Goal: Task Accomplishment & Management: Manage account settings

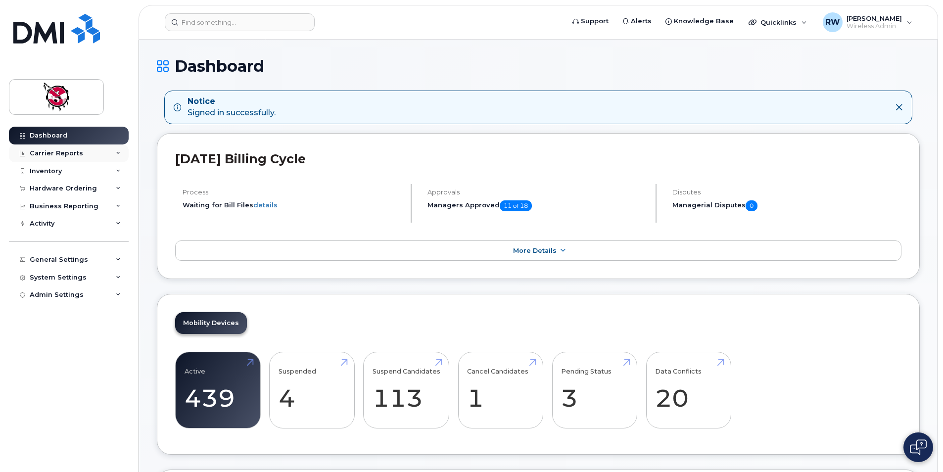
click at [75, 151] on div "Carrier Reports" at bounding box center [56, 153] width 53 height 8
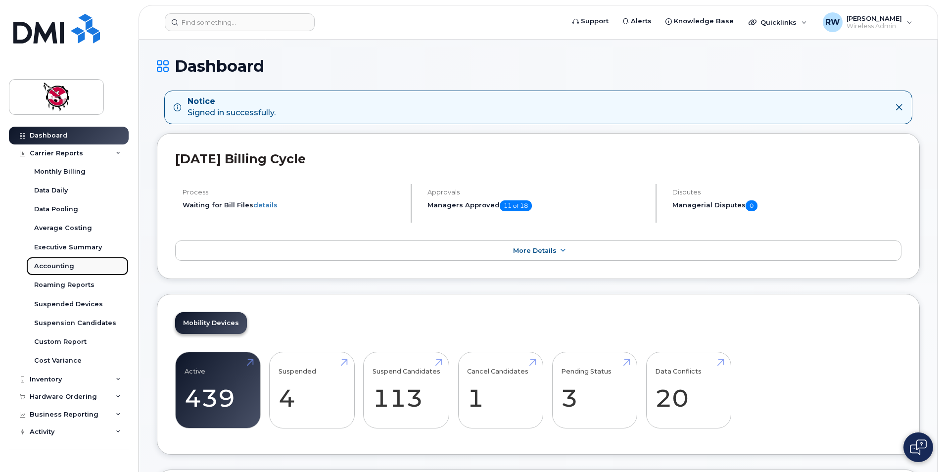
click at [76, 268] on link "Accounting" at bounding box center [77, 266] width 102 height 19
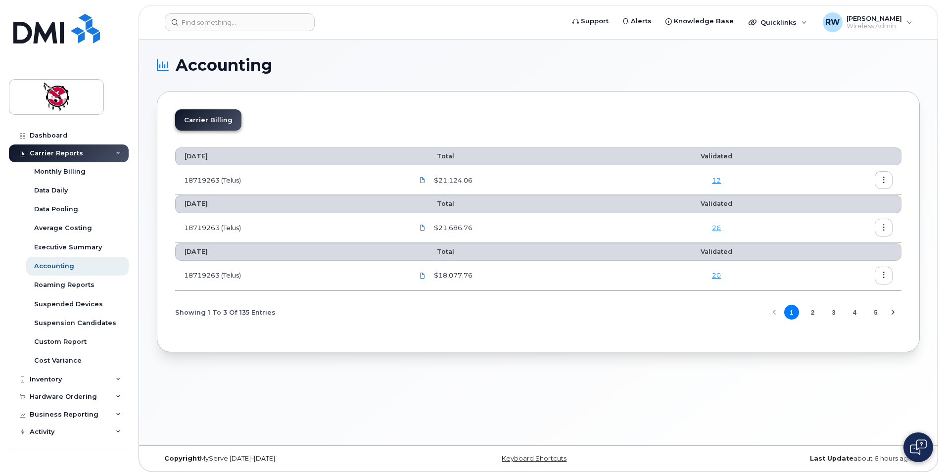
click at [720, 279] on link "20" at bounding box center [716, 275] width 9 height 8
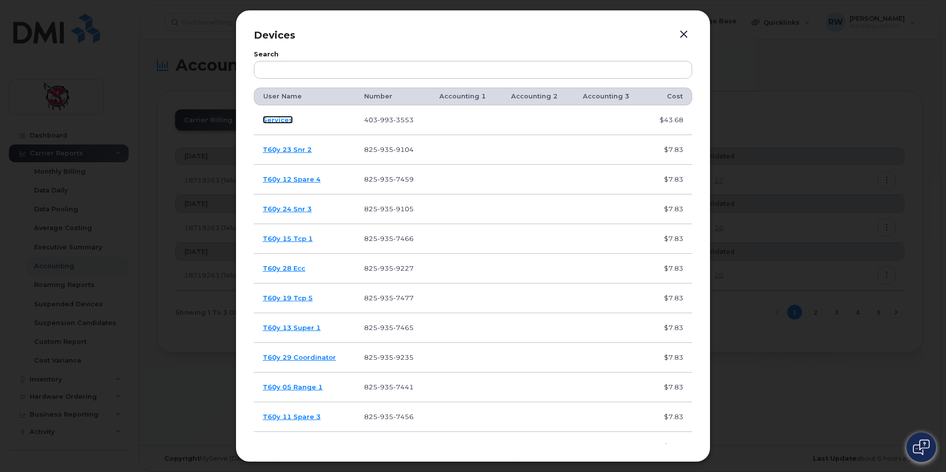
click at [286, 123] on link "Services" at bounding box center [278, 120] width 30 height 8
click at [682, 32] on button "button" at bounding box center [684, 35] width 15 height 14
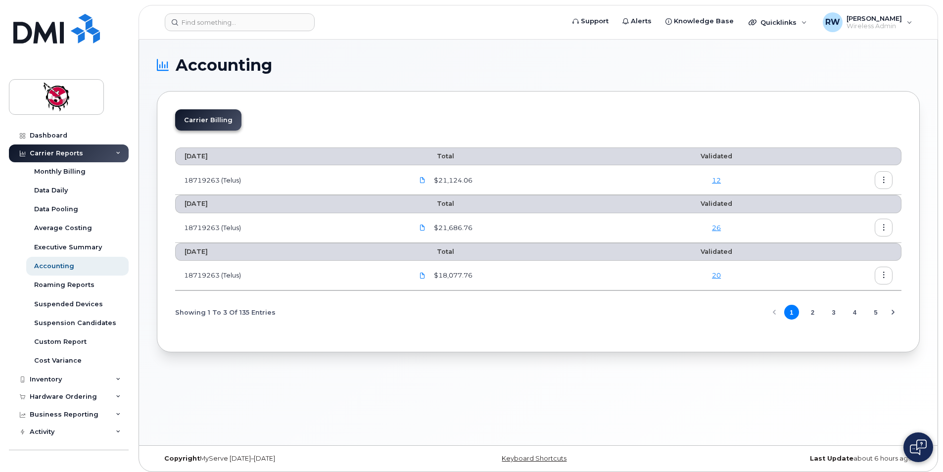
click at [531, 100] on div "Carrier Billing August 2025 Total Validated 18719263 (Telus) $21,124.06 12 July…" at bounding box center [538, 221] width 763 height 261
click at [721, 275] on link "20" at bounding box center [716, 275] width 9 height 8
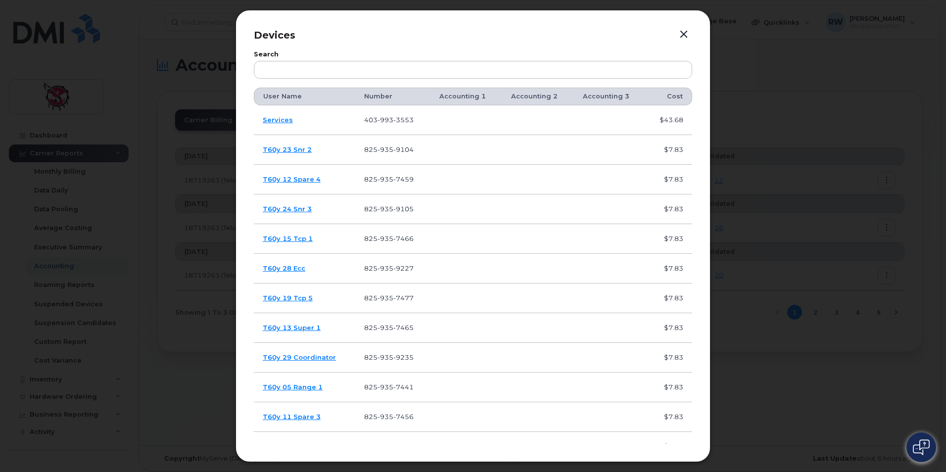
click at [682, 34] on button "button" at bounding box center [684, 35] width 15 height 14
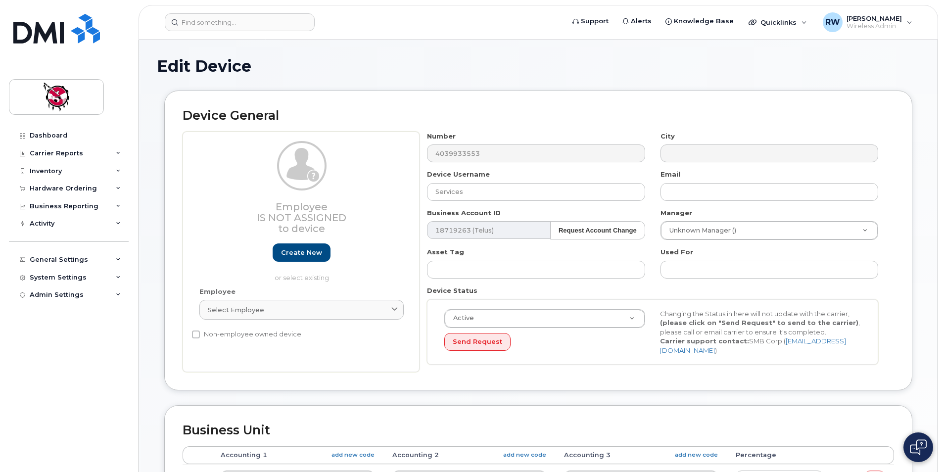
select select "9397"
select select "10346"
click at [488, 196] on input "Services" at bounding box center [536, 192] width 218 height 18
type input "S"
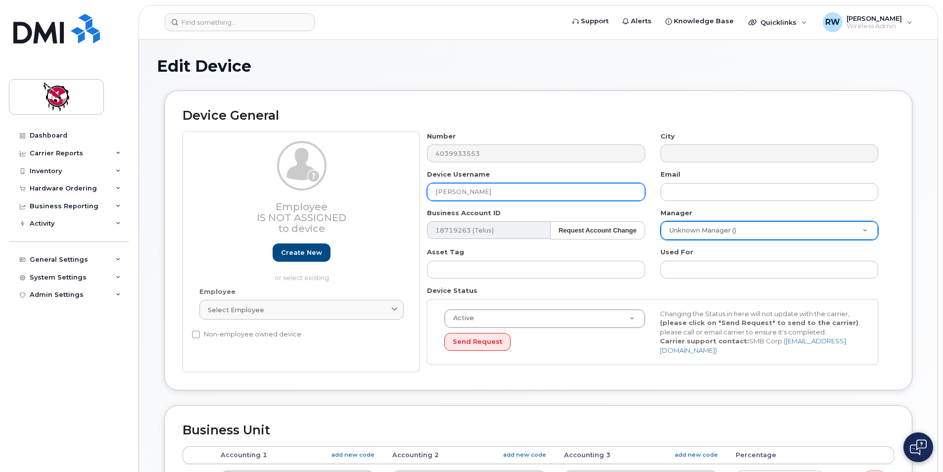
type input "Crystal Genaille"
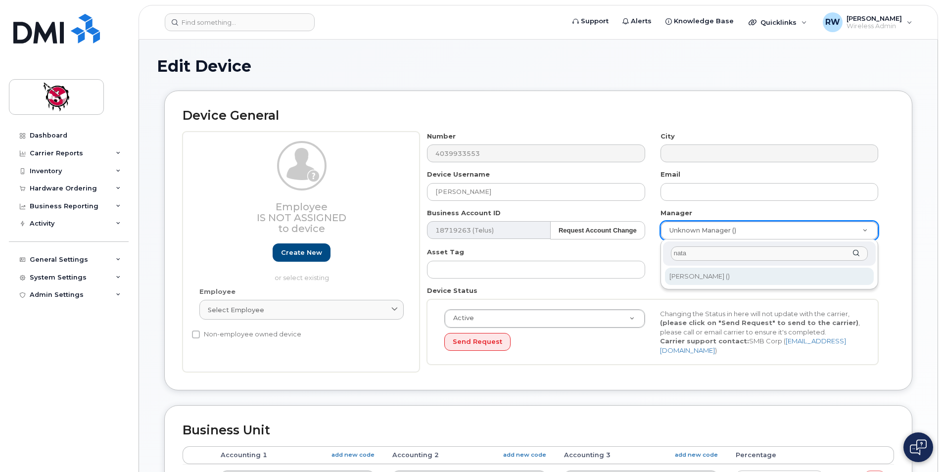
type input "nata"
type input "4580"
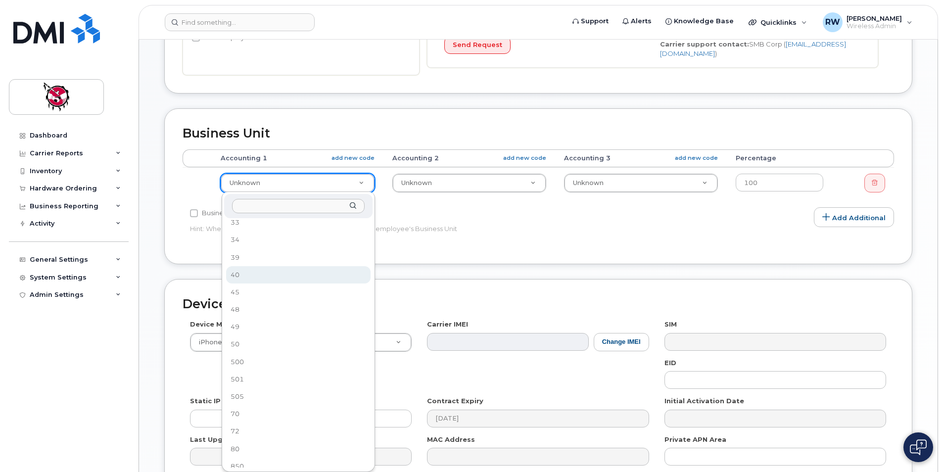
scroll to position [61, 0]
select select "10357"
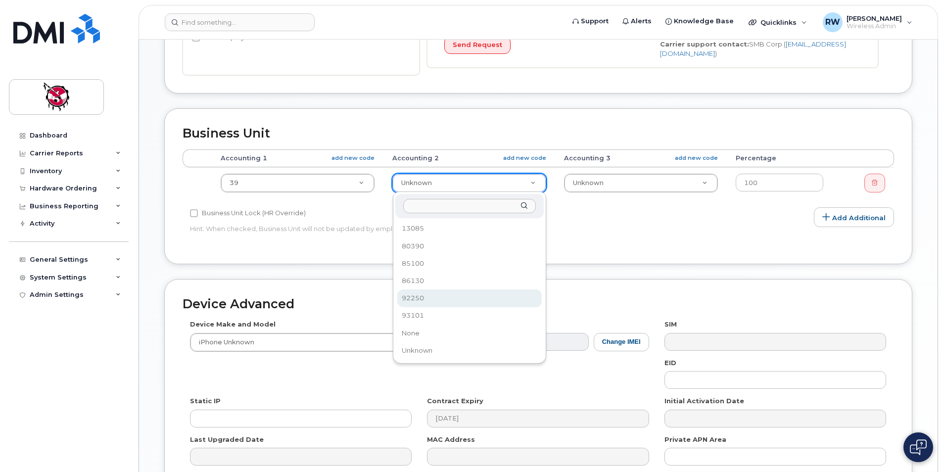
select select "10349"
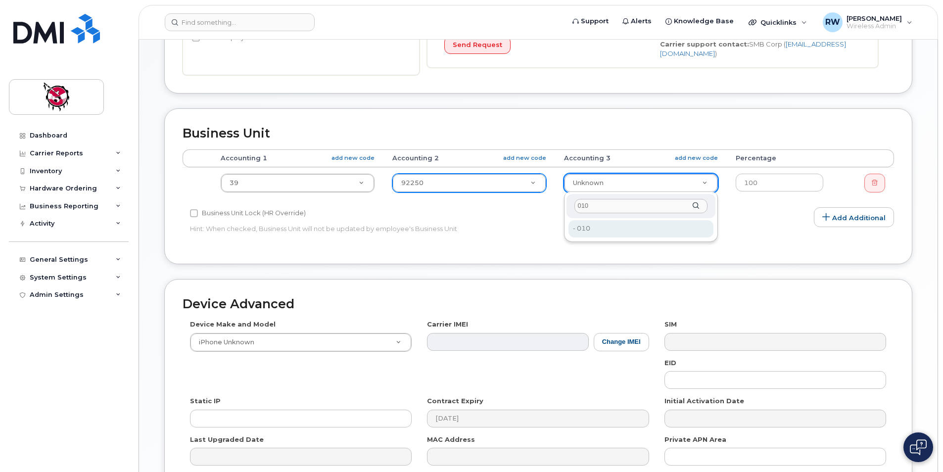
type input "010"
type input "13096"
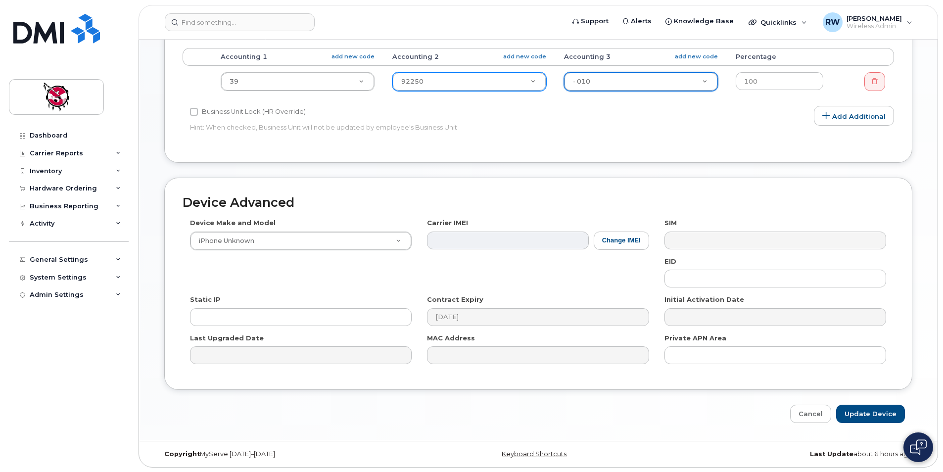
scroll to position [399, 0]
click at [873, 415] on input "Update Device" at bounding box center [870, 413] width 69 height 18
type input "Saving..."
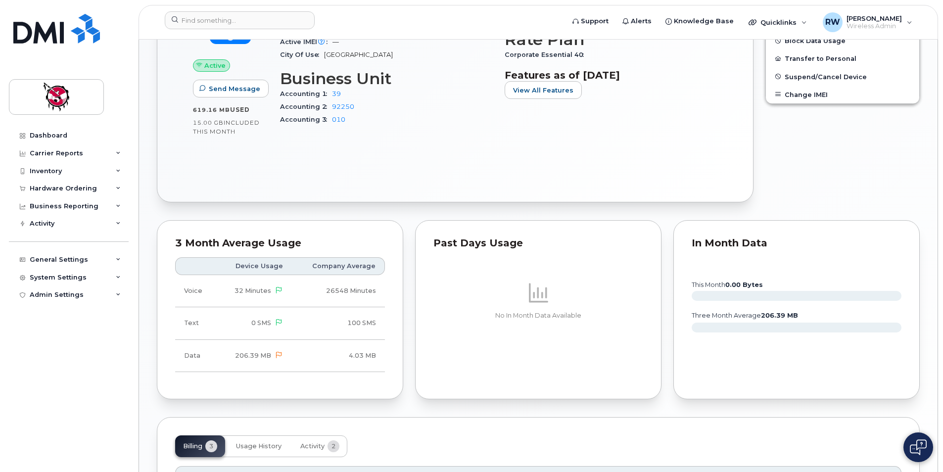
scroll to position [547, 0]
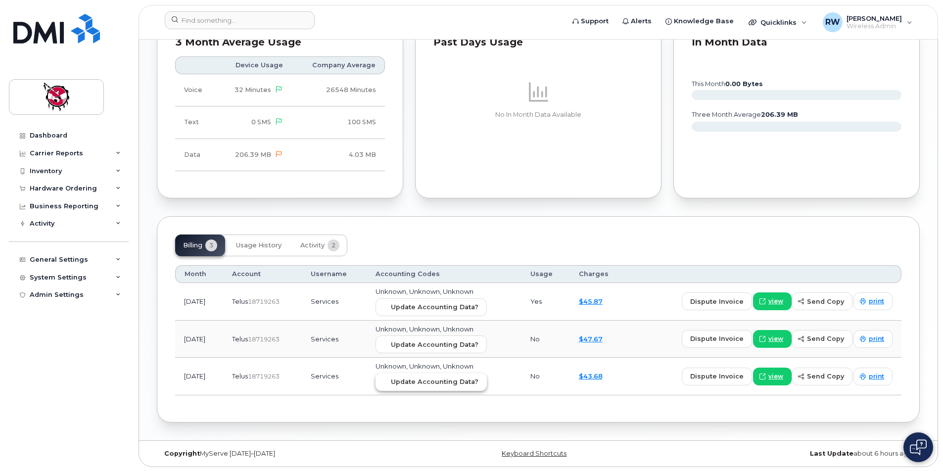
click at [460, 381] on span "Update Accounting Data?" at bounding box center [435, 381] width 88 height 9
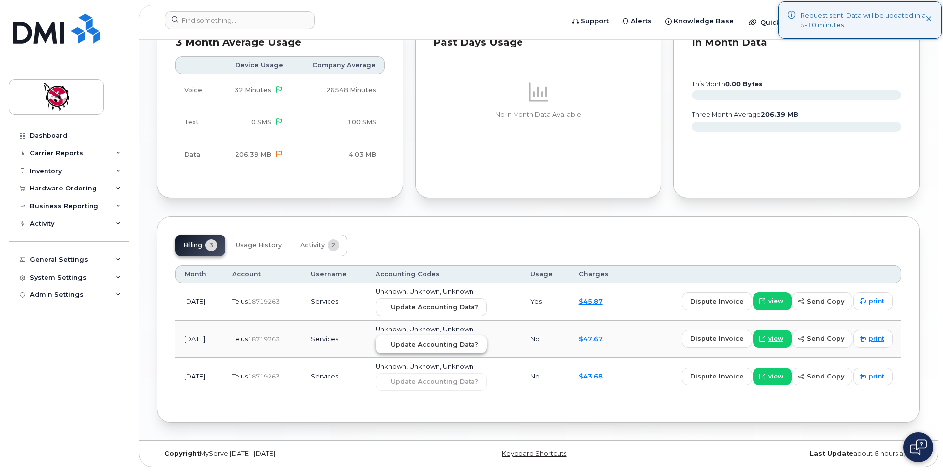
click at [470, 344] on span "Update Accounting Data?" at bounding box center [435, 344] width 88 height 9
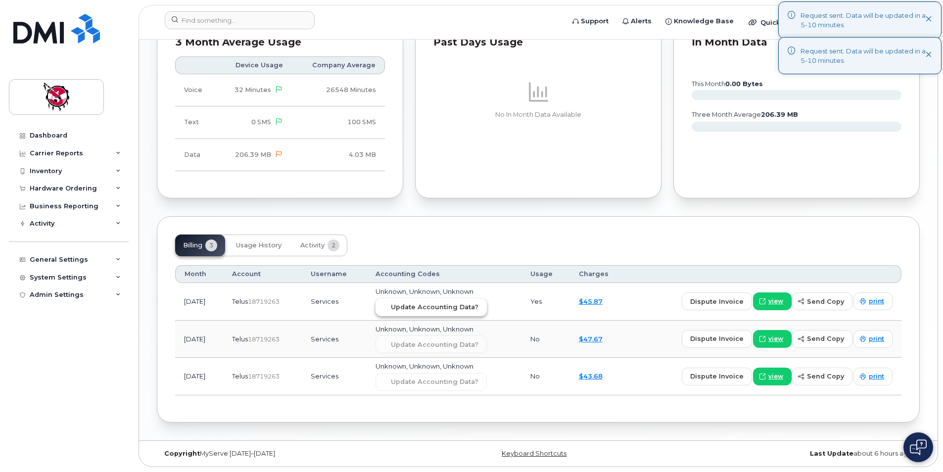
click at [458, 305] on span "Update Accounting Data?" at bounding box center [435, 306] width 88 height 9
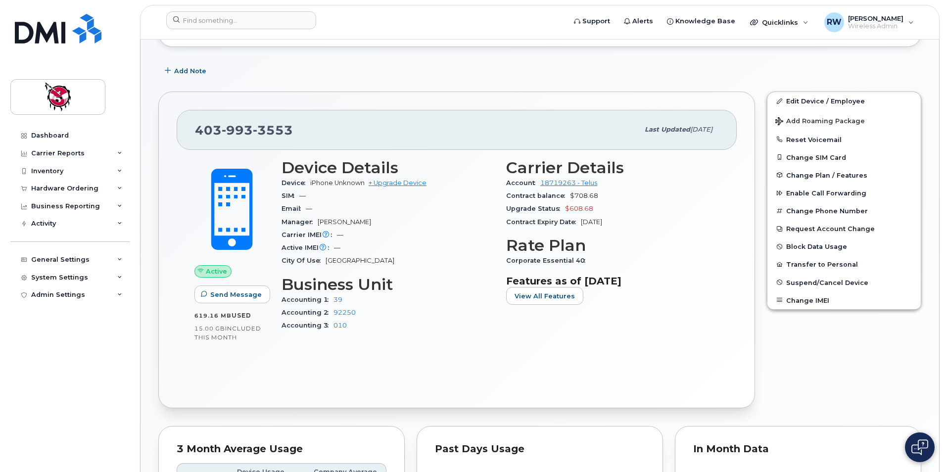
scroll to position [0, 0]
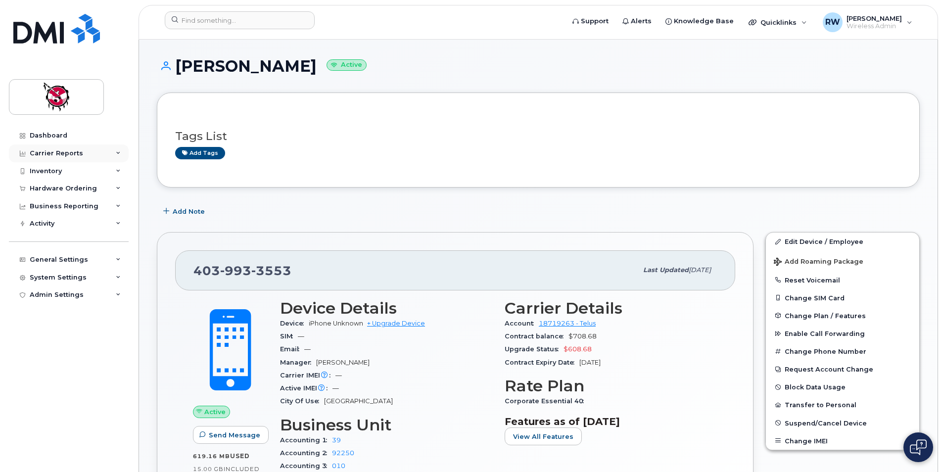
click at [68, 155] on div "Carrier Reports" at bounding box center [56, 153] width 53 height 8
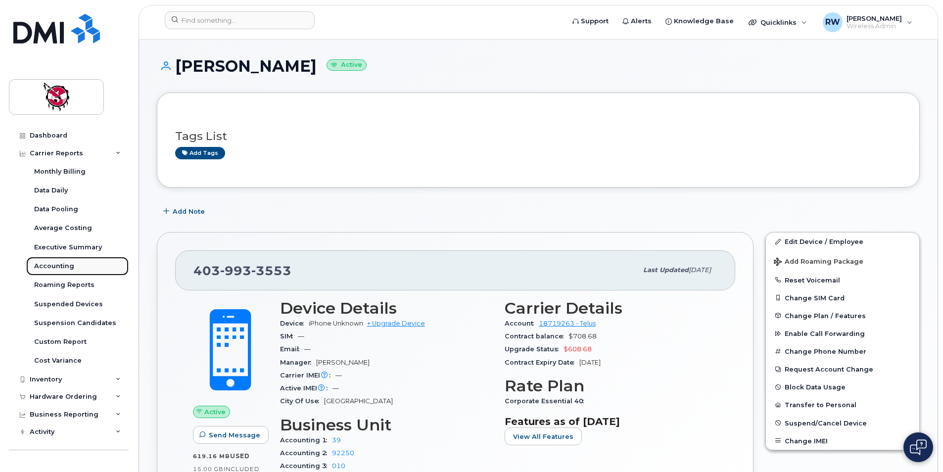
click at [79, 263] on link "Accounting" at bounding box center [77, 266] width 102 height 19
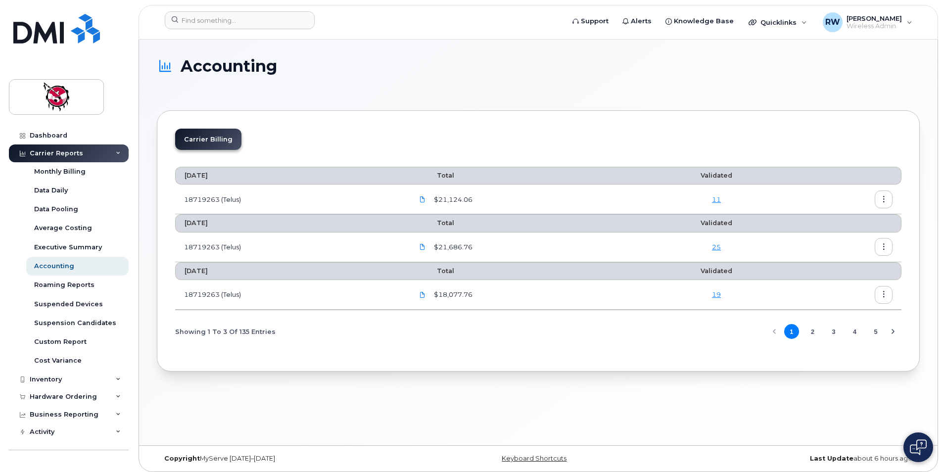
click at [717, 199] on link "11" at bounding box center [716, 200] width 9 height 8
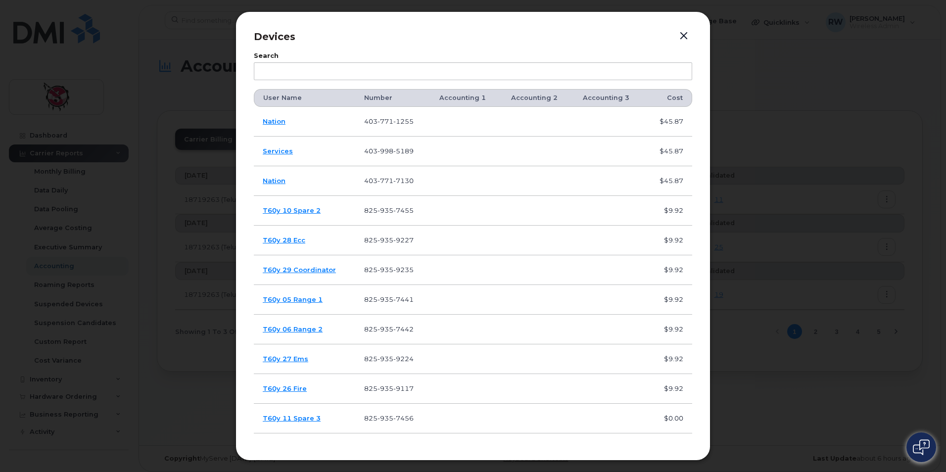
click at [686, 35] on button "button" at bounding box center [684, 36] width 15 height 14
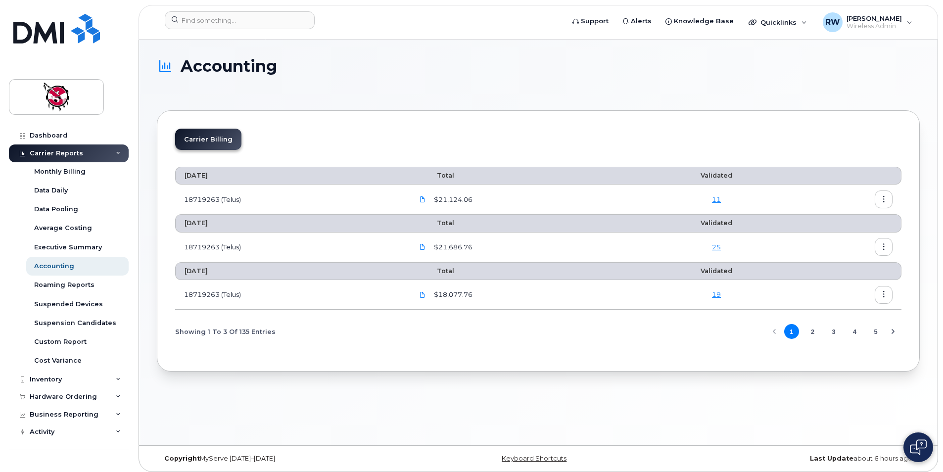
click at [714, 296] on link "19" at bounding box center [716, 295] width 9 height 8
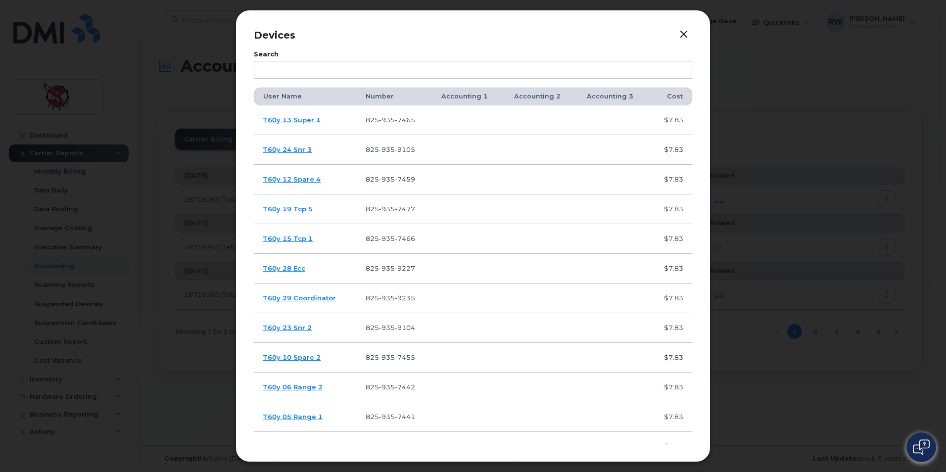
click at [684, 35] on button "button" at bounding box center [684, 35] width 15 height 14
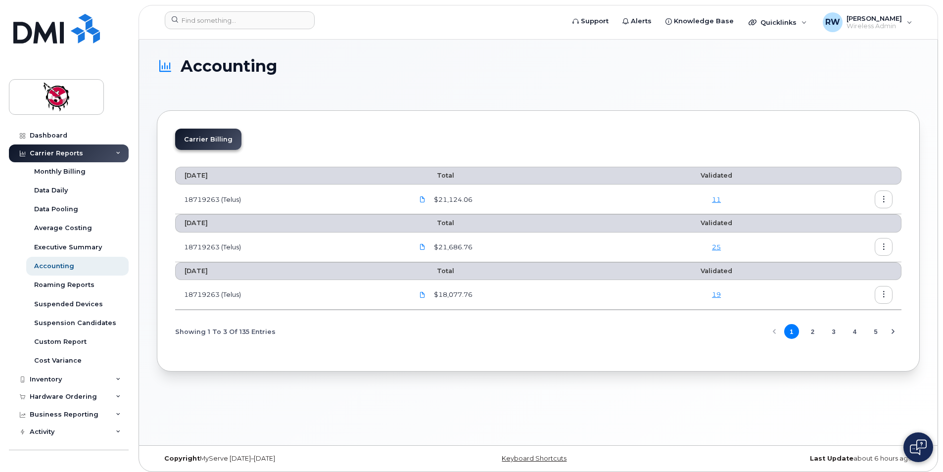
click at [592, 81] on div "Accounting" at bounding box center [538, 74] width 763 height 35
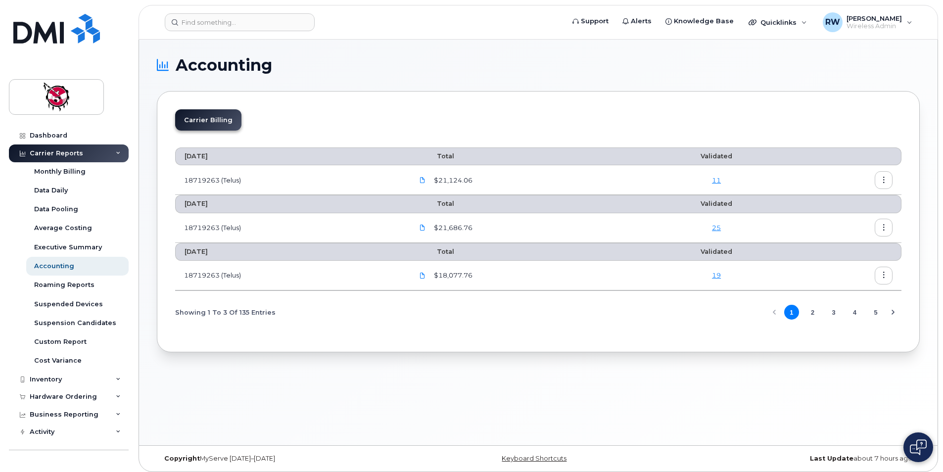
click at [719, 278] on link "19" at bounding box center [716, 275] width 9 height 8
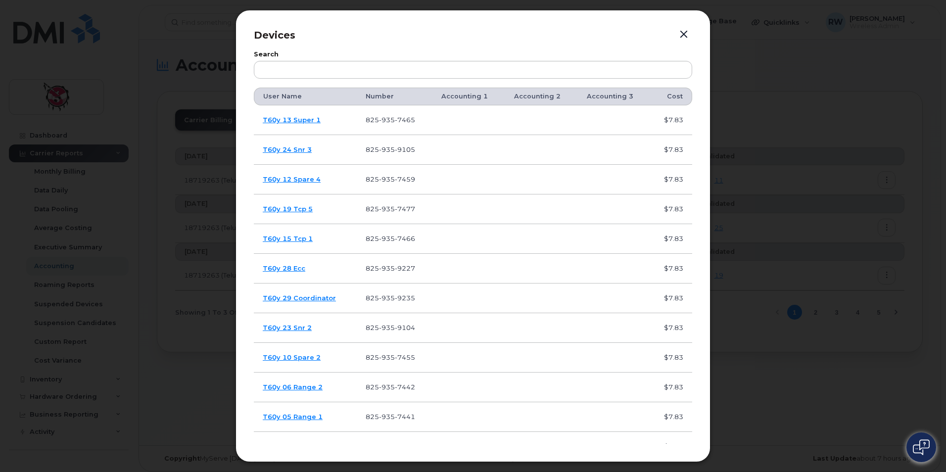
click at [686, 36] on button "button" at bounding box center [684, 35] width 15 height 14
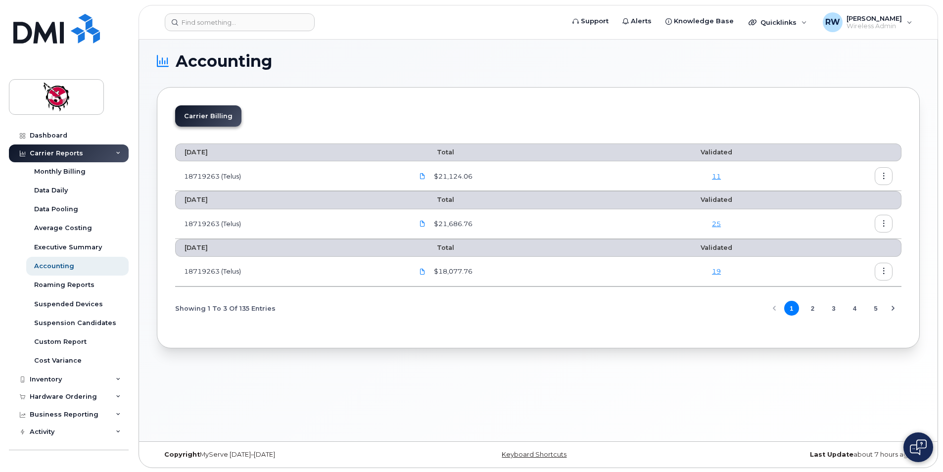
scroll to position [5, 0]
click at [848, 31] on div "RW [PERSON_NAME] Wireless Admin" at bounding box center [867, 22] width 103 height 20
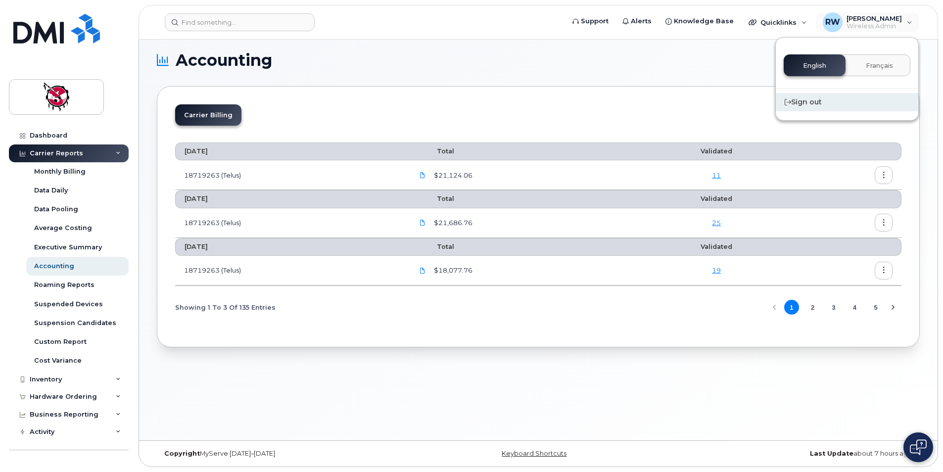
click at [813, 100] on div "Sign out" at bounding box center [847, 102] width 143 height 18
